Goal: Navigation & Orientation: Find specific page/section

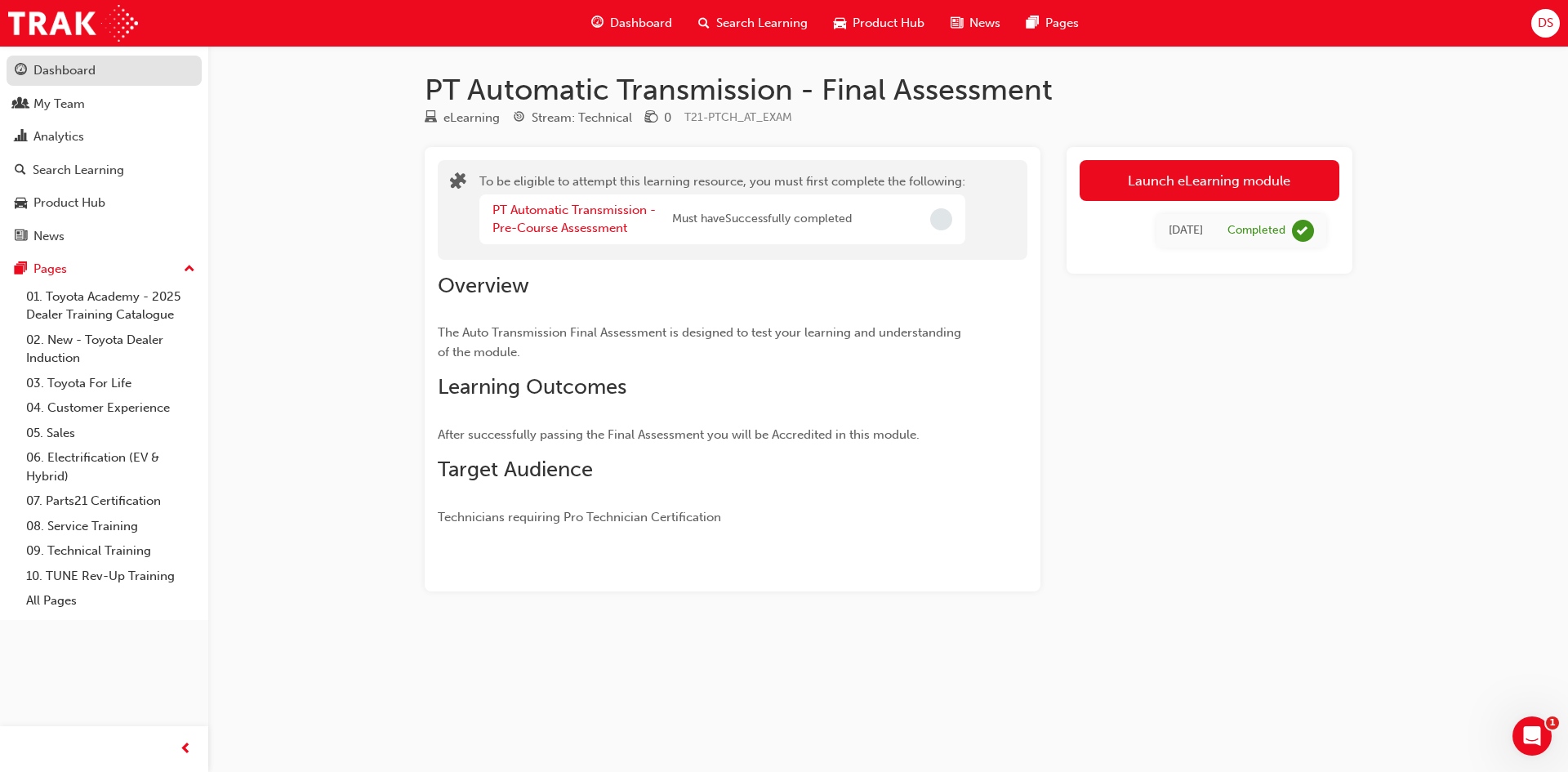
click at [80, 70] on div "Dashboard" at bounding box center [65, 71] width 62 height 19
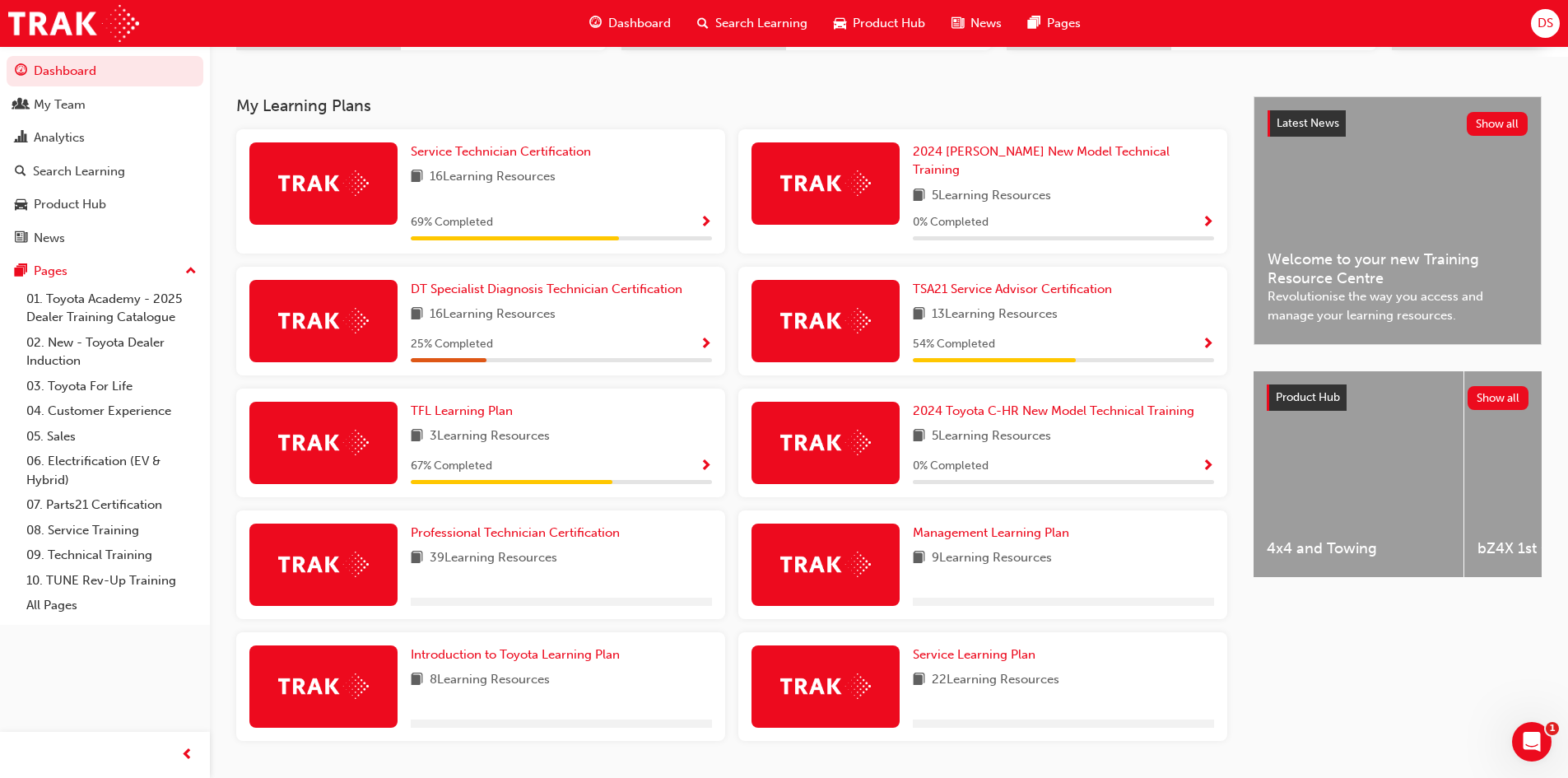
scroll to position [329, 0]
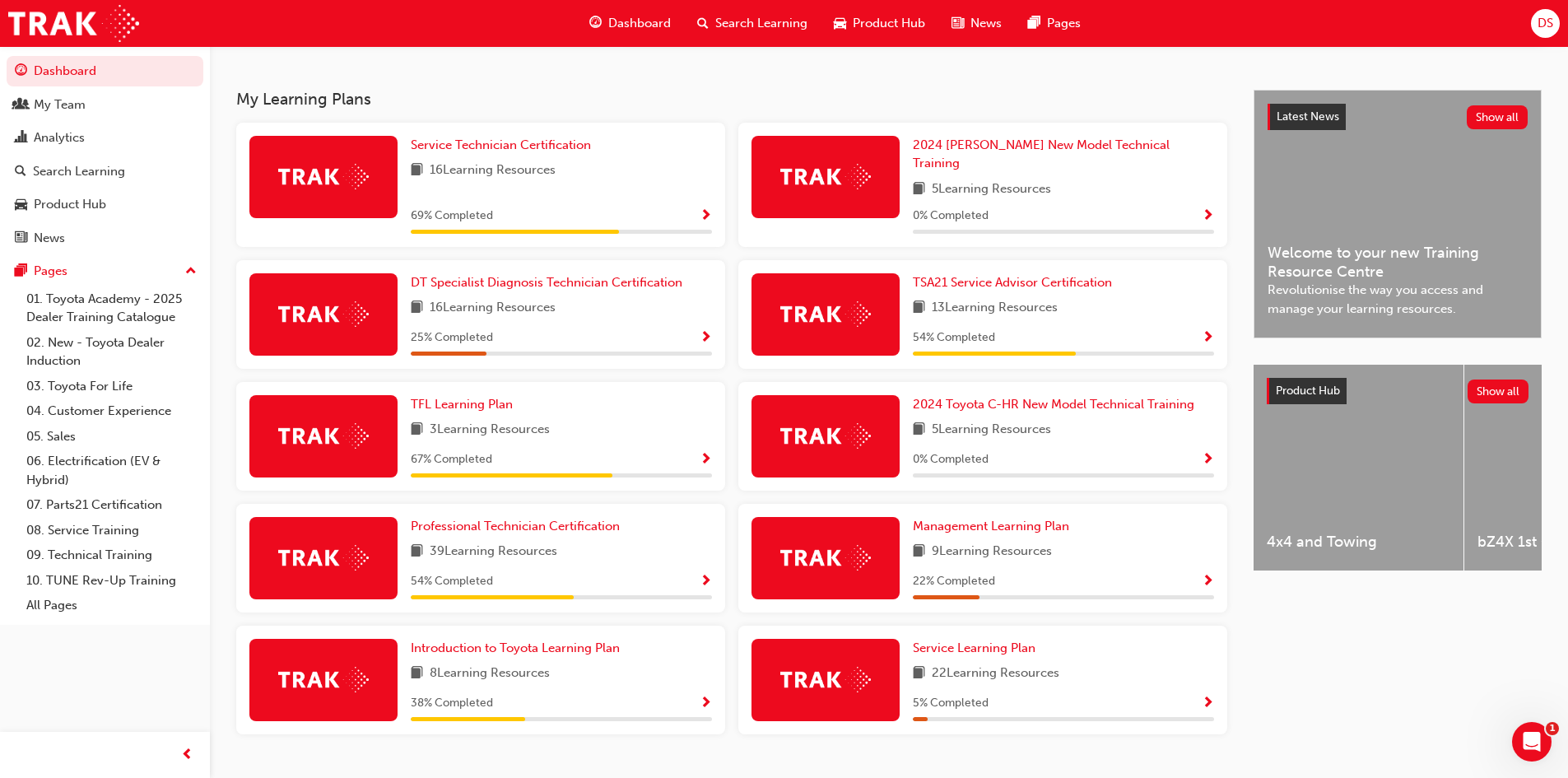
drag, startPoint x: 571, startPoint y: 334, endPoint x: 616, endPoint y: 122, distance: 216.7
click at [616, 122] on div "My Learning Plans Service Technician Certification 16 Learning Resources 69 % C…" at bounding box center [746, 418] width 1018 height 657
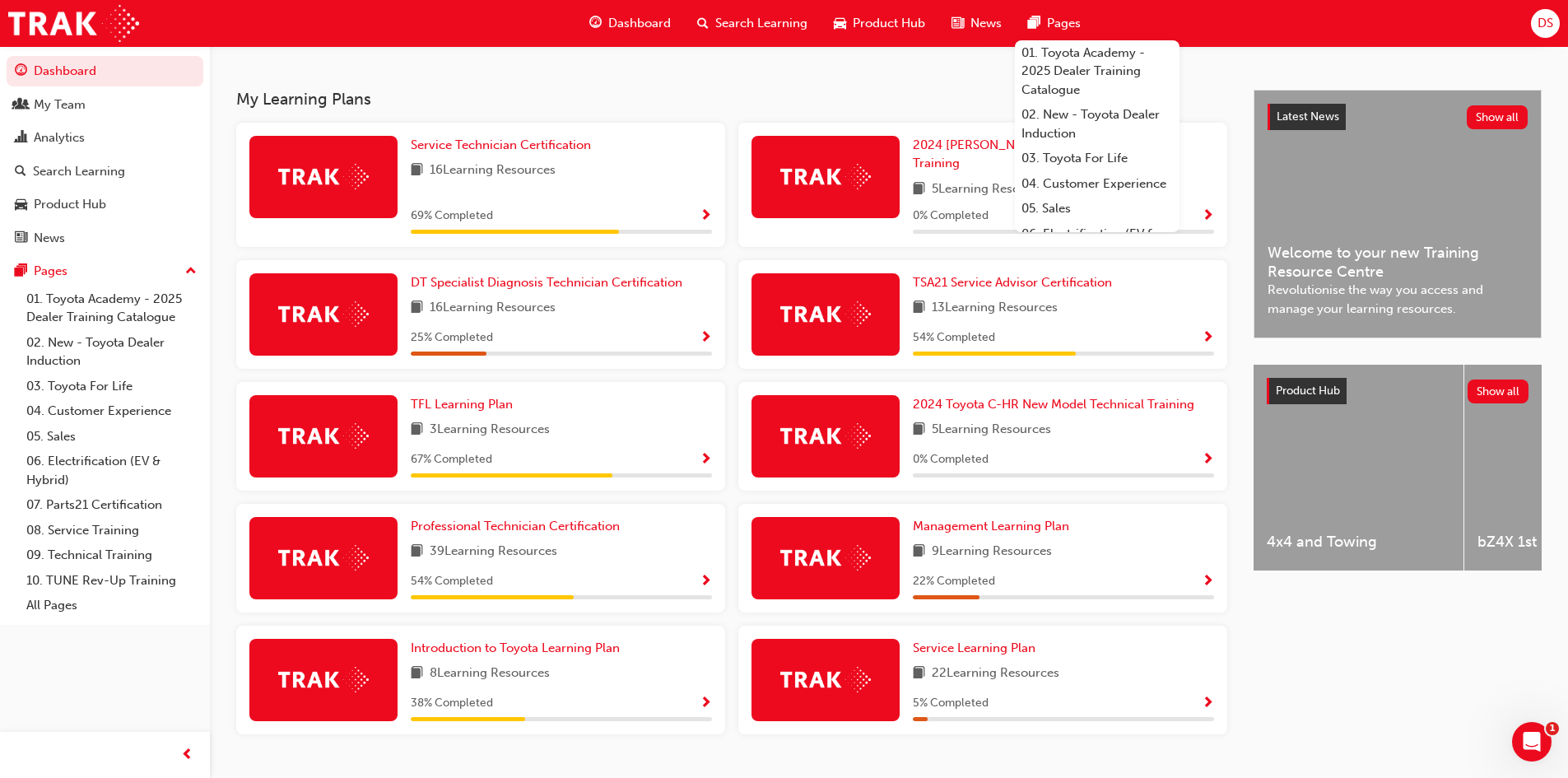
click at [965, 98] on h3 "My Learning Plans" at bounding box center [732, 98] width 991 height 19
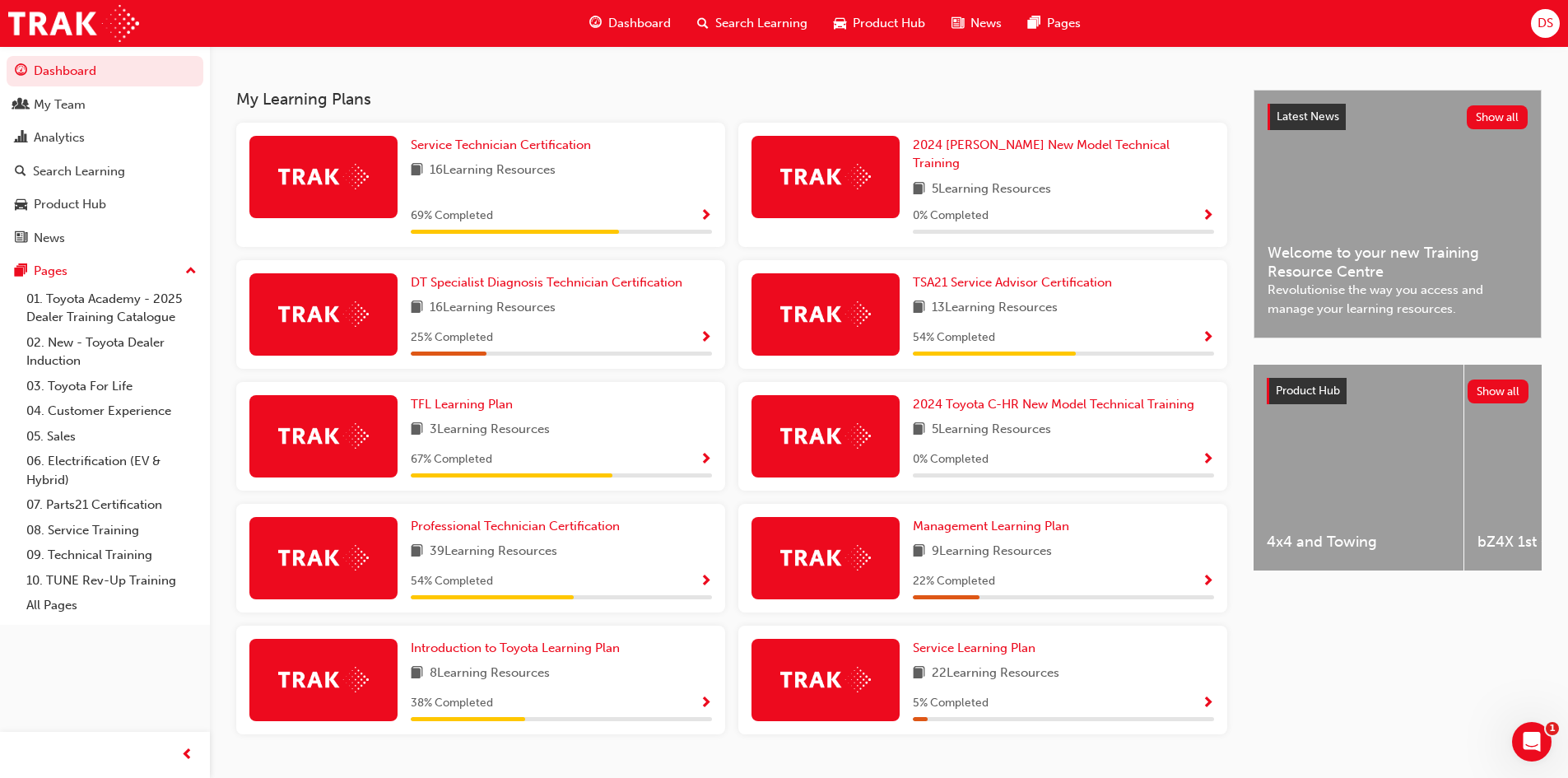
click at [1090, 151] on span "2024 [PERSON_NAME] New Model Technical Training" at bounding box center [1041, 154] width 257 height 34
